Goal: Browse casually

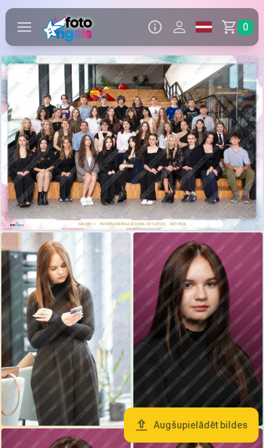
click at [128, 152] on img at bounding box center [131, 142] width 261 height 174
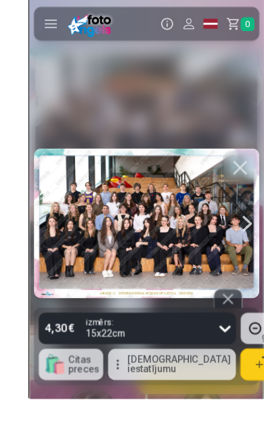
scroll to position [30, 0]
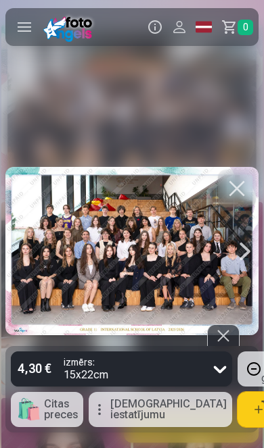
click at [257, 210] on div at bounding box center [244, 251] width 27 height 169
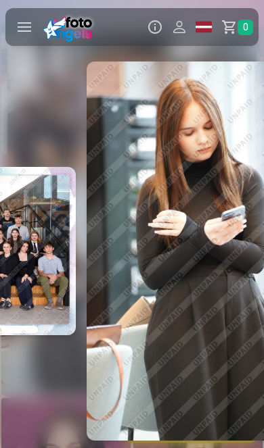
click at [249, 186] on div at bounding box center [212, 250] width 253 height 379
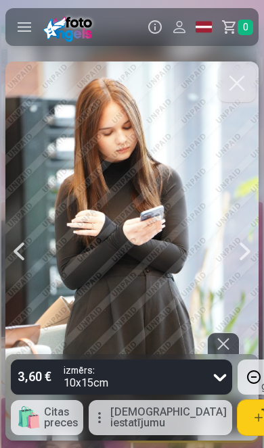
scroll to position [0, 264]
click at [234, 90] on button "button" at bounding box center [237, 83] width 38 height 38
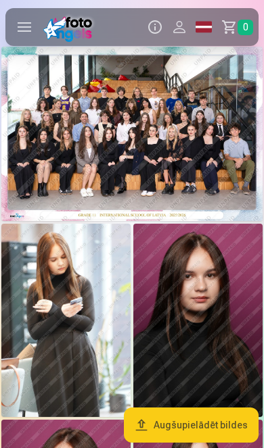
scroll to position [9, 0]
click at [199, 179] on img at bounding box center [131, 134] width 261 height 174
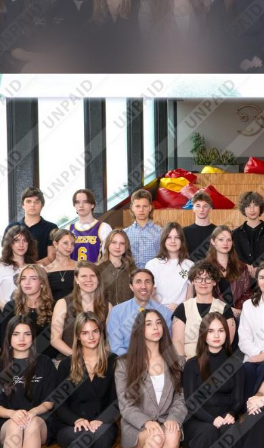
scroll to position [0, 1]
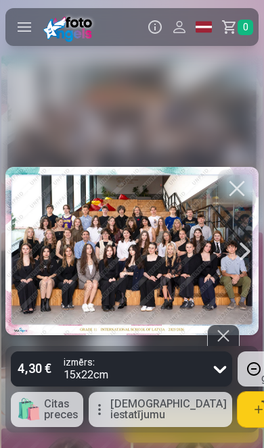
scroll to position [18, 0]
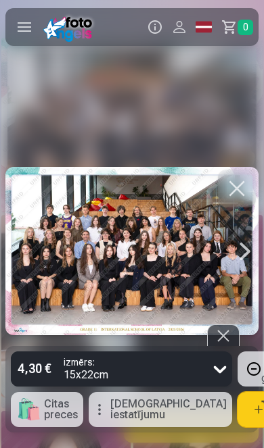
click at [245, 186] on button "button" at bounding box center [237, 189] width 38 height 38
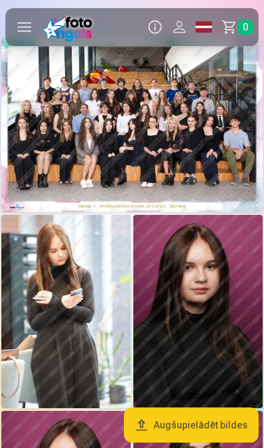
click at [91, 339] on img at bounding box center [65, 312] width 129 height 194
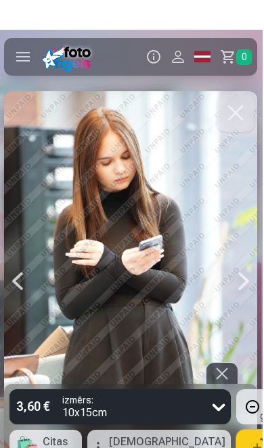
scroll to position [2, 0]
